Goal: Subscribe to service/newsletter

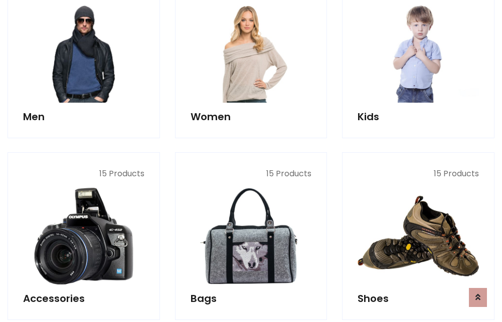
scroll to position [727, 0]
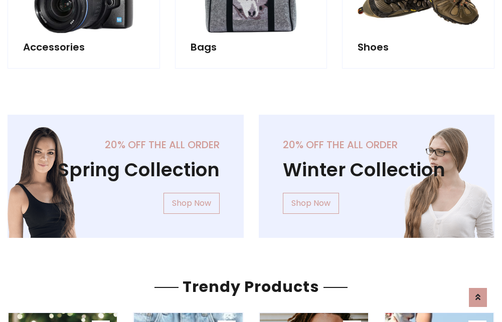
click at [251, 172] on div "20% off the all order Winter Collection Shop Now" at bounding box center [376, 184] width 251 height 139
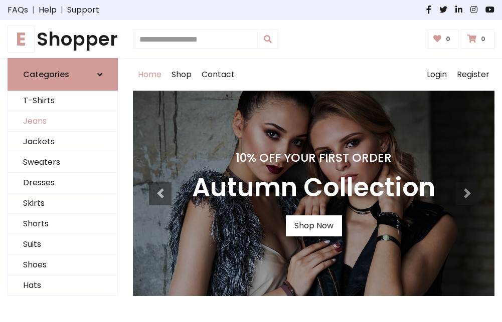
click at [63, 122] on link "Jeans" at bounding box center [62, 121] width 109 height 21
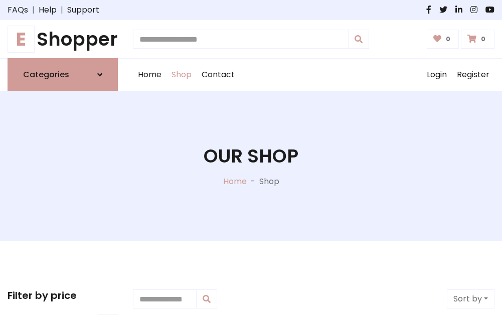
scroll to position [316, 0]
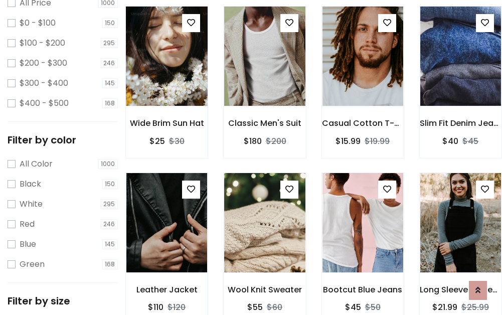
click at [166, 78] on img at bounding box center [166, 56] width 97 height 241
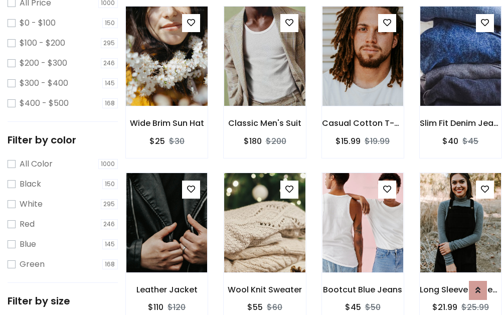
scroll to position [294, 0]
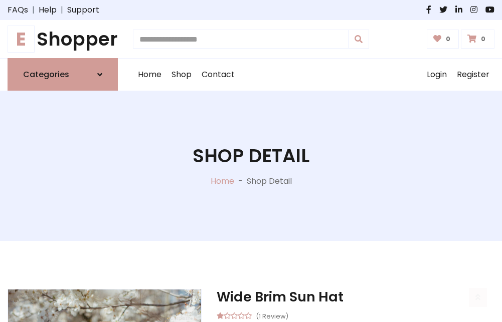
scroll to position [108, 0]
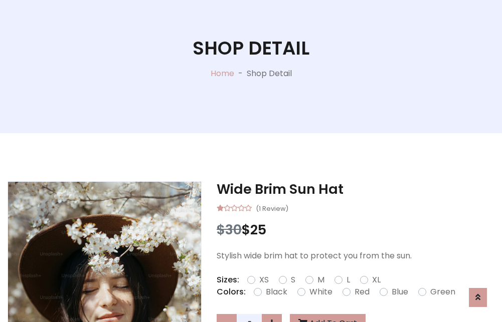
click at [360, 292] on label "Red" at bounding box center [361, 292] width 15 height 12
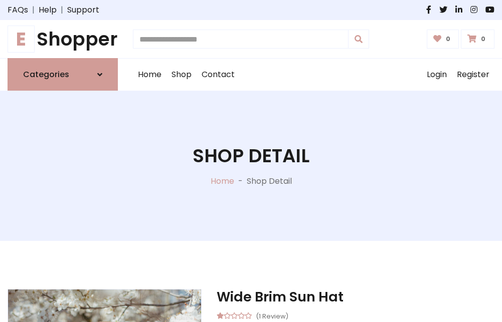
scroll to position [108, 0]
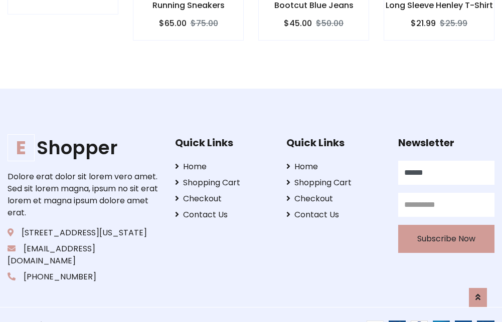
type input "******"
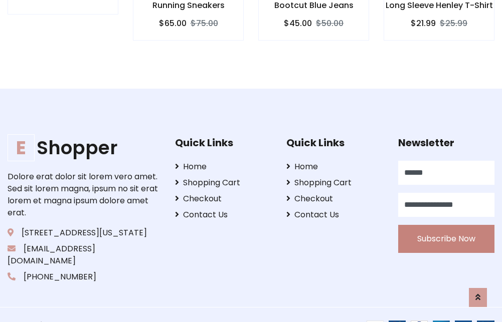
type input "**********"
click at [446, 227] on button "Subscribe Now" at bounding box center [446, 239] width 96 height 28
